Goal: Navigation & Orientation: Find specific page/section

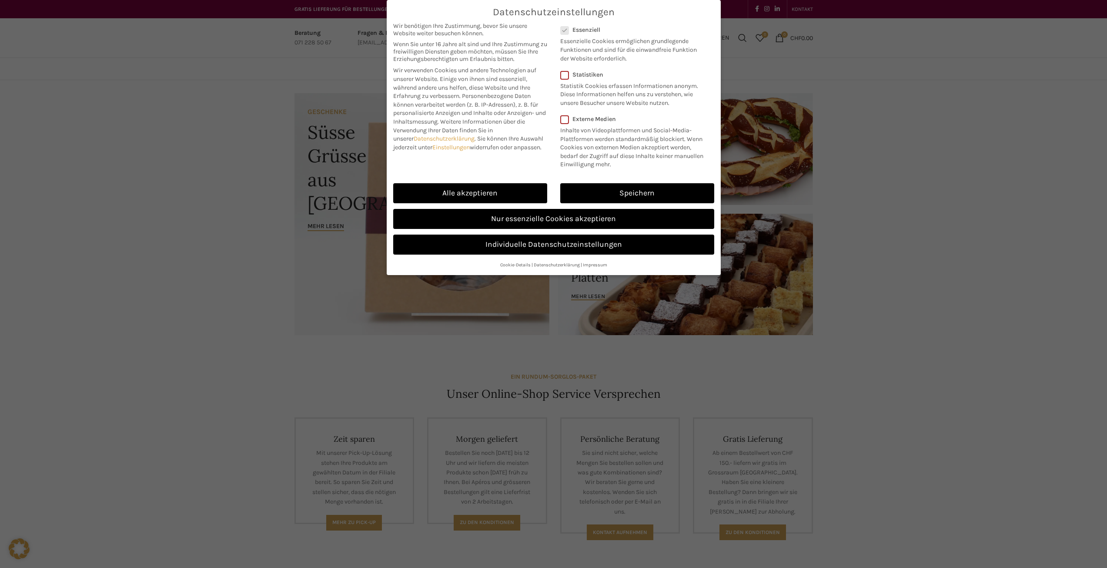
drag, startPoint x: 262, startPoint y: 148, endPoint x: 292, endPoint y: 157, distance: 31.4
click at [262, 148] on div "Datenschutzeinstellungen Wir benötigen Ihre Zustimmung, bevor Sie unsere Websit…" at bounding box center [553, 284] width 1107 height 568
click at [527, 193] on link "Alle akzeptieren" at bounding box center [470, 193] width 154 height 20
checkbox input "true"
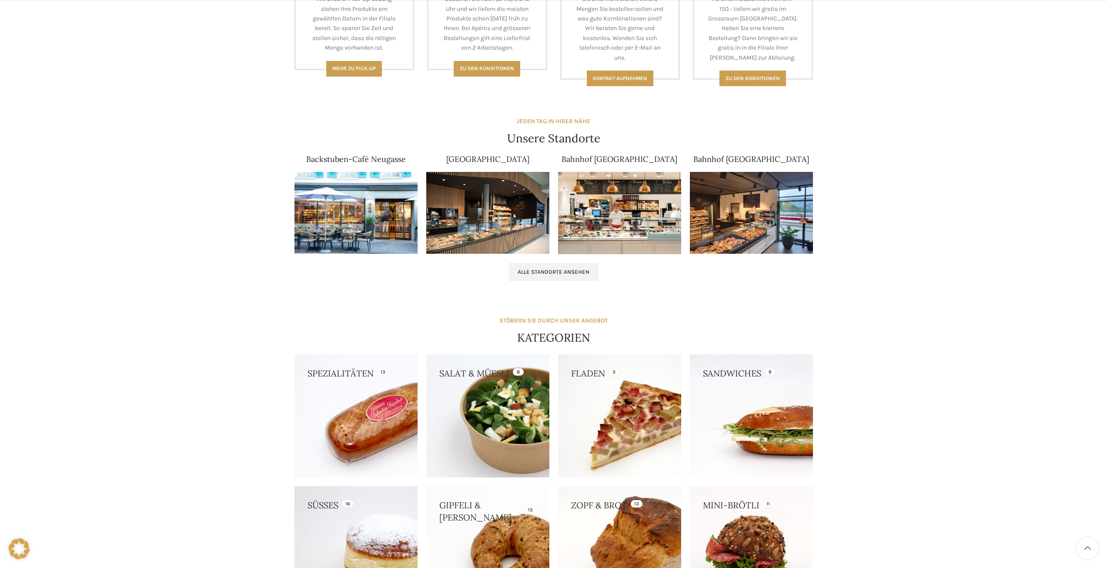
scroll to position [522, 0]
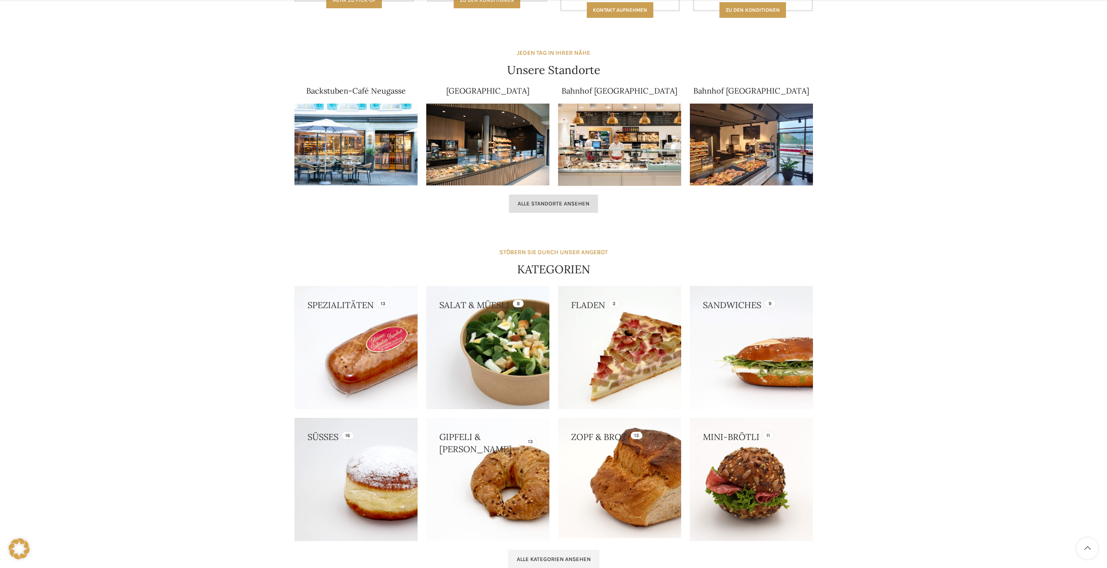
click at [523, 202] on span "Alle Standorte ansehen" at bounding box center [554, 203] width 72 height 7
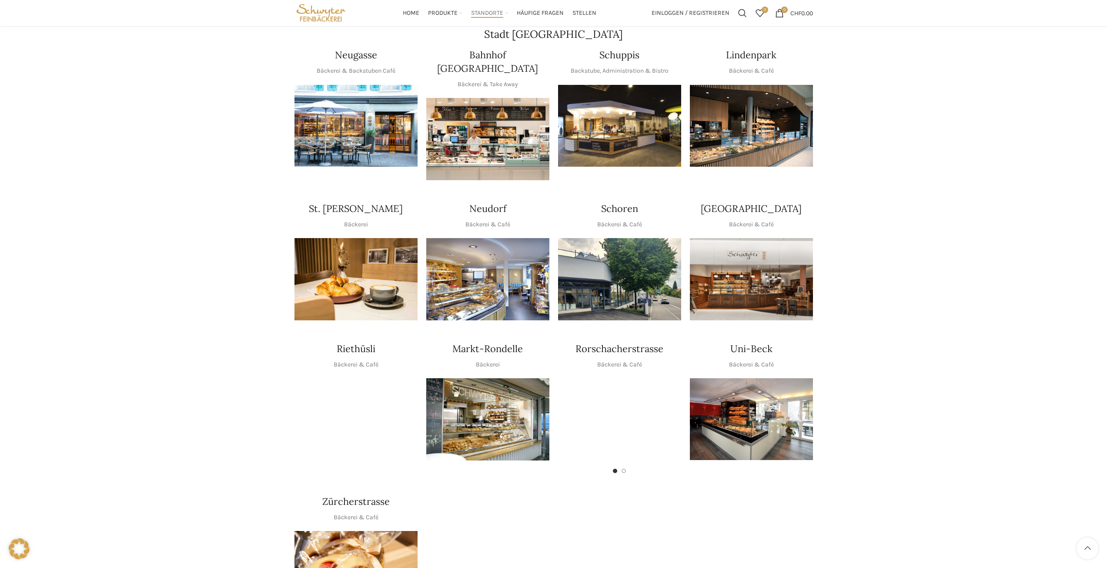
scroll to position [87, 0]
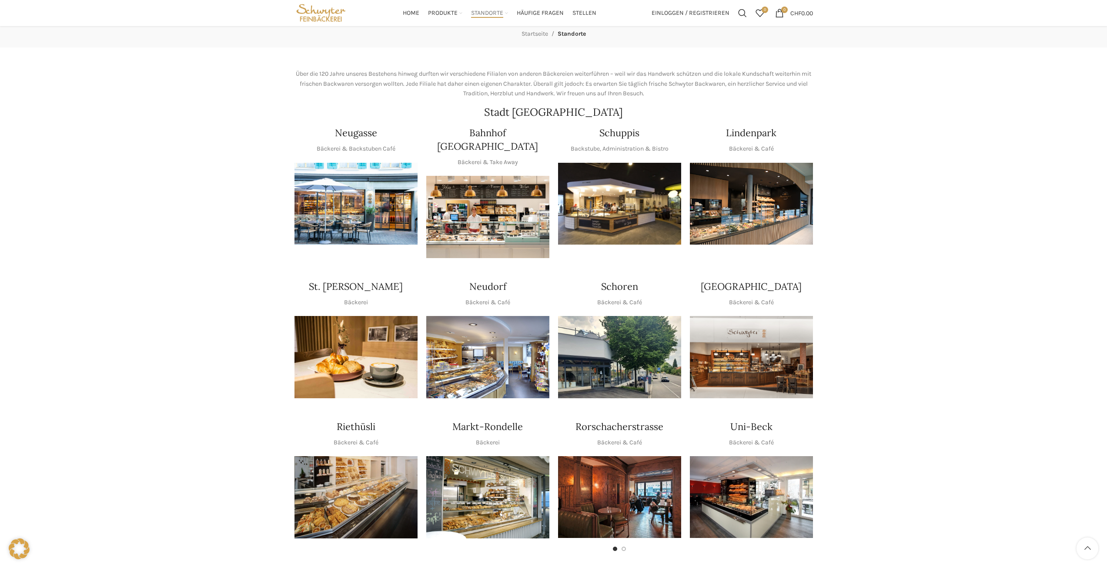
click at [648, 193] on img "1 / 1" at bounding box center [619, 204] width 123 height 82
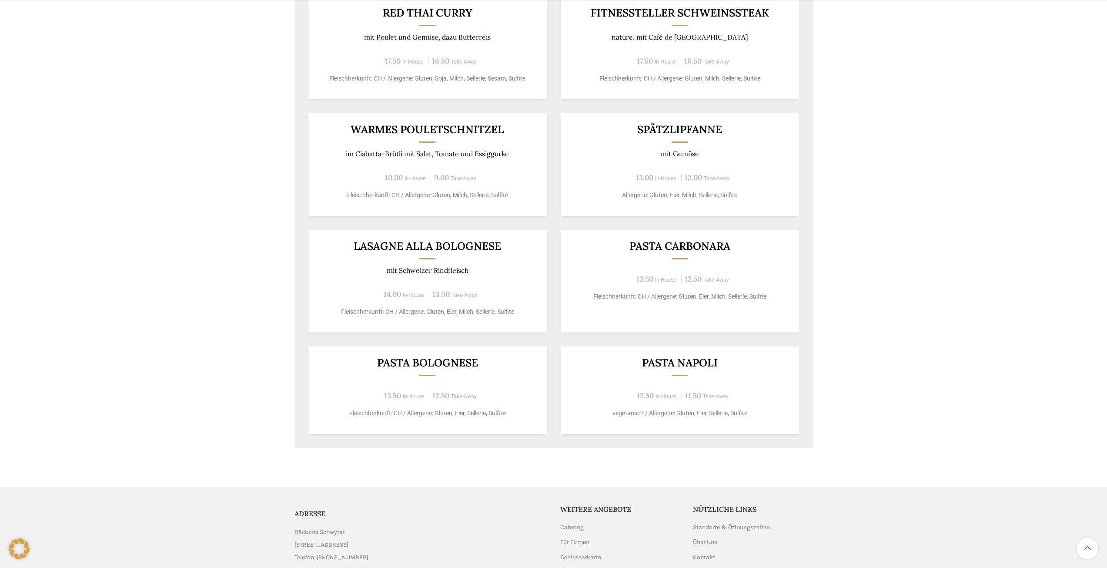
scroll to position [522, 0]
